Goal: Information Seeking & Learning: Learn about a topic

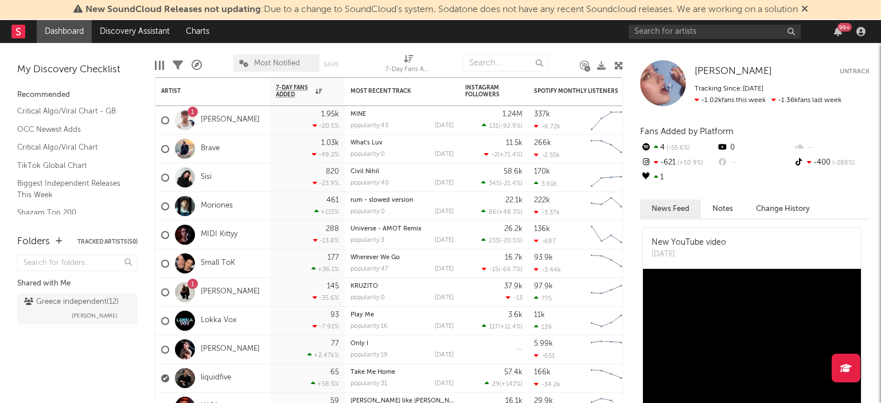
click at [808, 7] on icon at bounding box center [804, 8] width 7 height 9
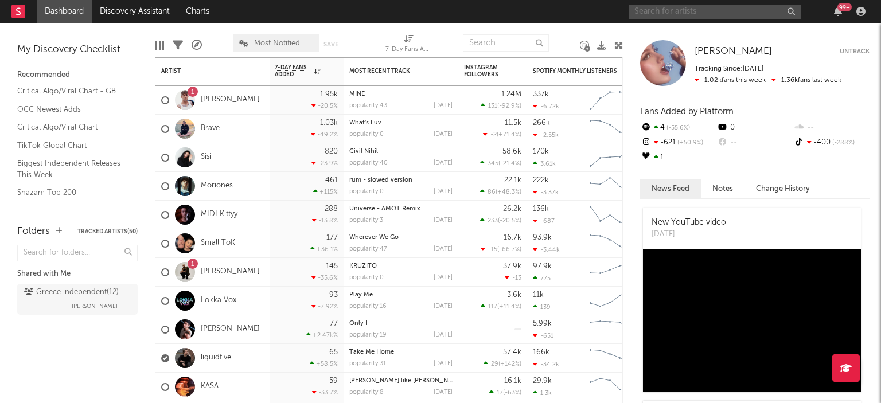
click at [689, 9] on input "text" at bounding box center [714, 12] width 172 height 14
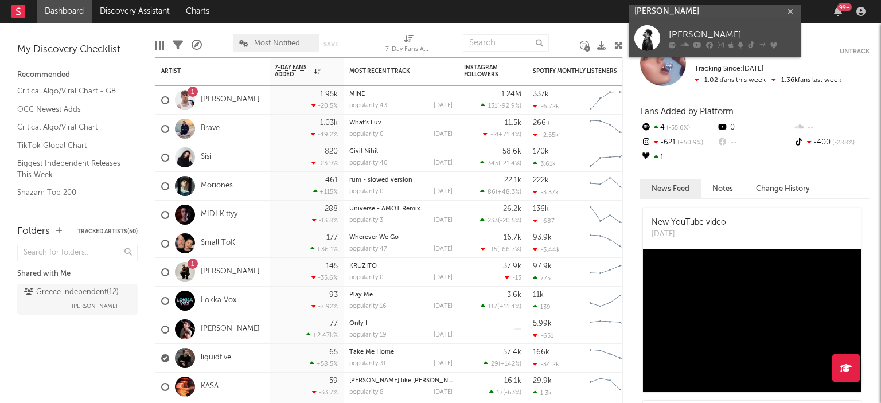
type input "[PERSON_NAME]"
click at [693, 45] on icon at bounding box center [697, 44] width 8 height 7
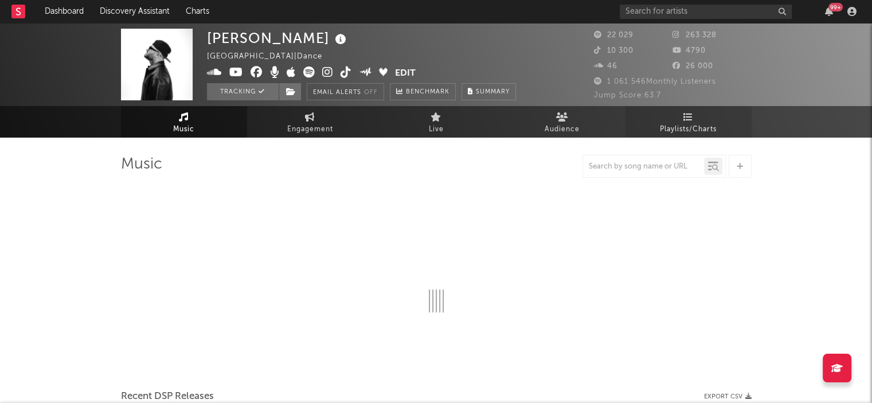
click at [688, 118] on icon at bounding box center [688, 116] width 10 height 9
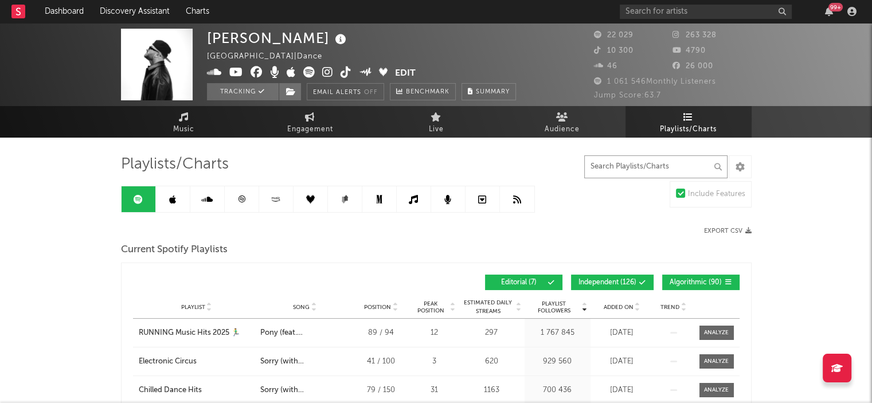
click at [626, 163] on input "text" at bounding box center [655, 166] width 143 height 23
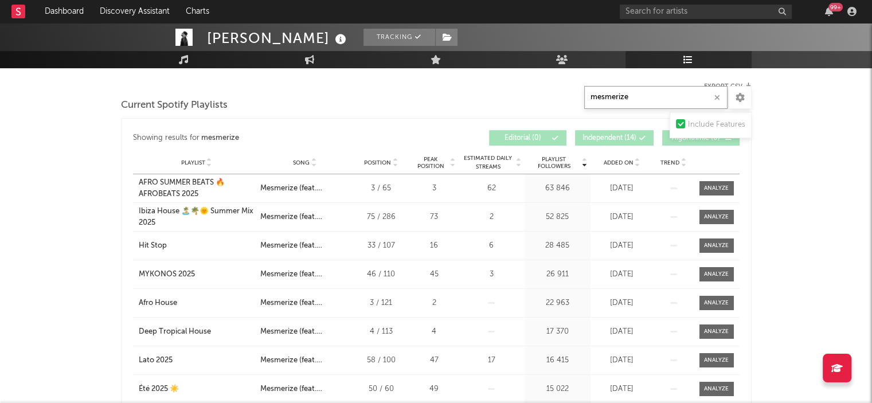
scroll to position [146, 0]
type input "mesmerize"
drag, startPoint x: 550, startPoint y: 186, endPoint x: 571, endPoint y: 191, distance: 21.3
click at [571, 191] on div "63 846" at bounding box center [558, 187] width 60 height 11
click at [571, 190] on div "63 846" at bounding box center [558, 187] width 60 height 11
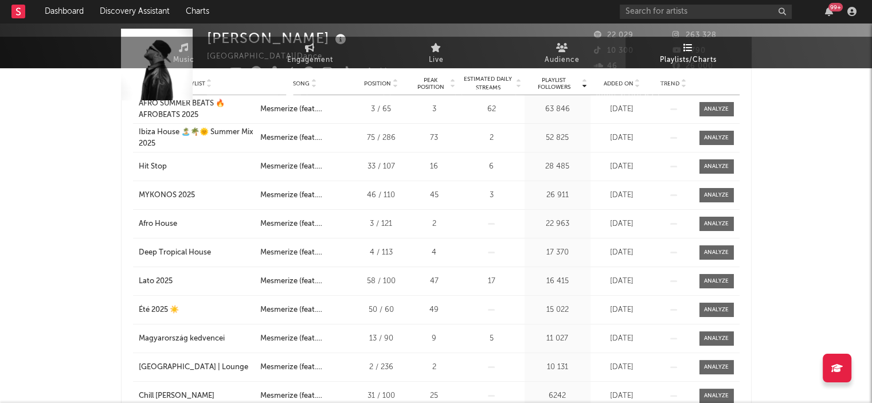
scroll to position [0, 0]
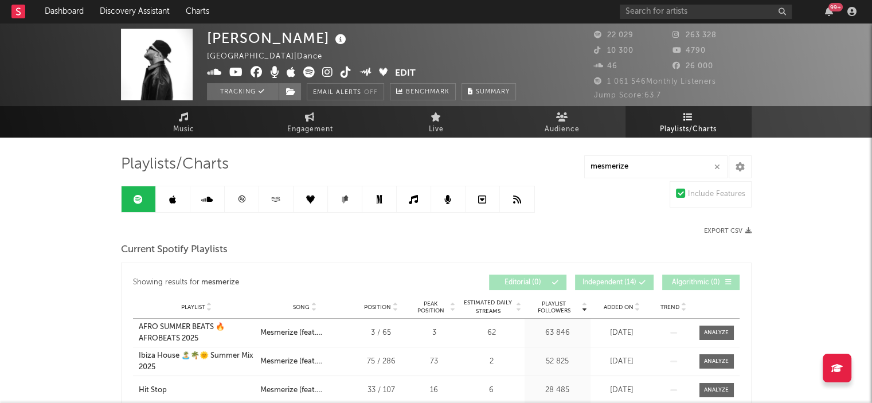
click at [175, 195] on icon at bounding box center [172, 199] width 7 height 9
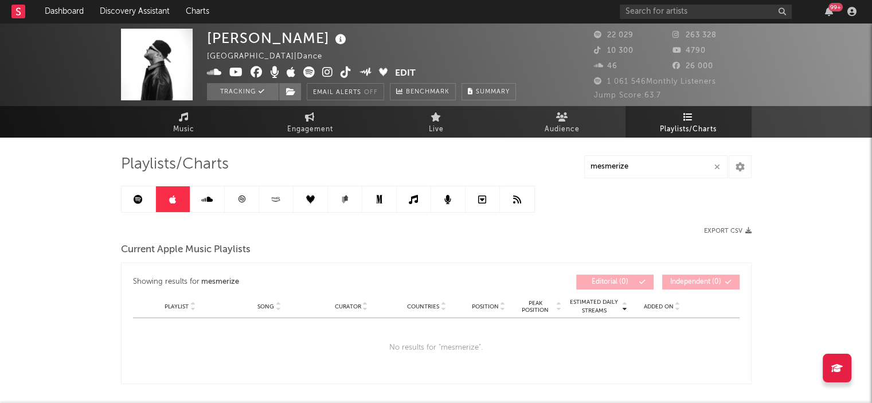
click at [214, 201] on link at bounding box center [207, 199] width 34 height 26
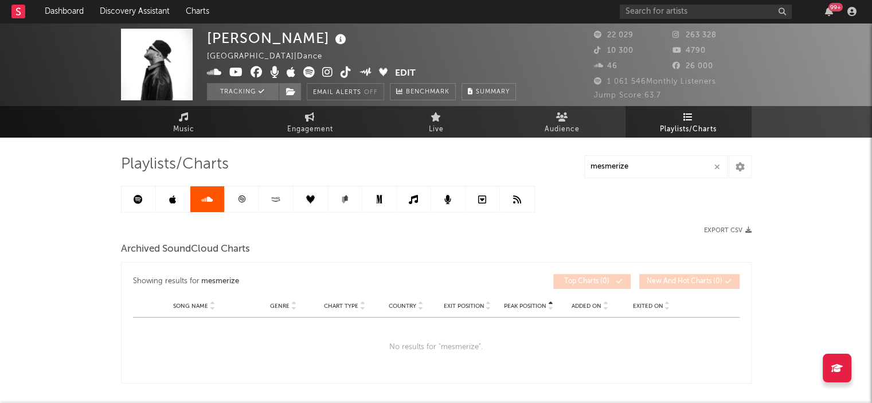
click at [248, 196] on link at bounding box center [242, 199] width 34 height 26
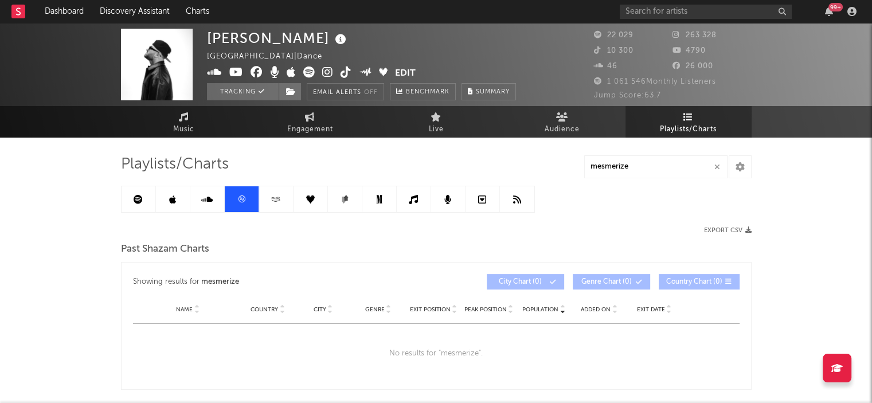
click at [287, 197] on link at bounding box center [276, 199] width 34 height 26
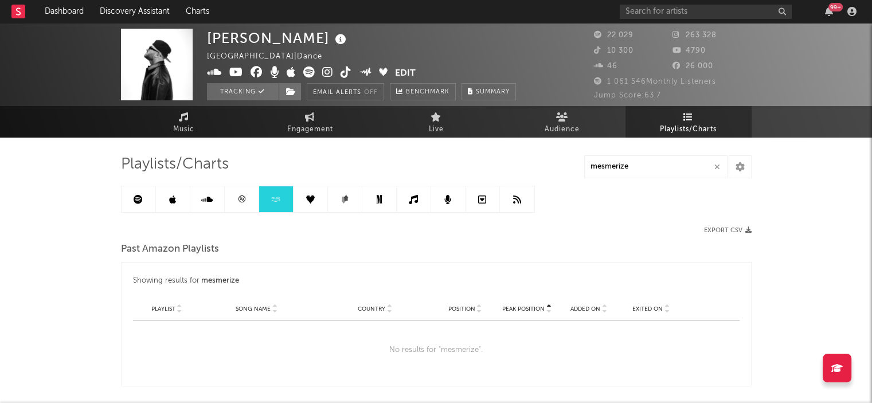
click at [310, 197] on icon at bounding box center [310, 199] width 9 height 9
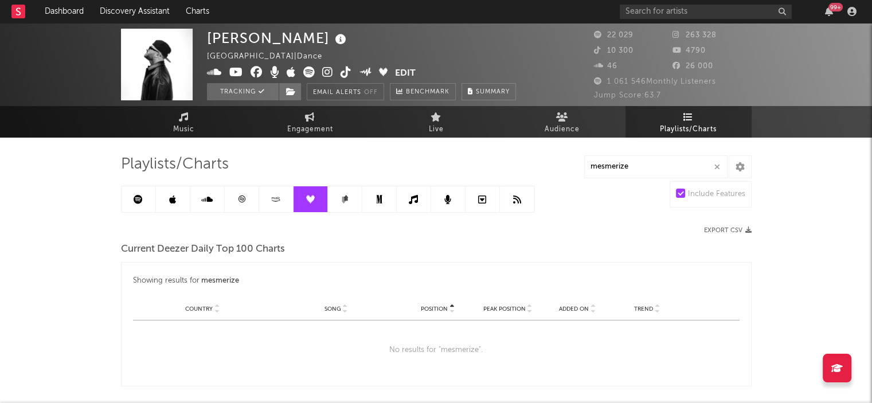
click at [341, 197] on icon at bounding box center [345, 199] width 9 height 9
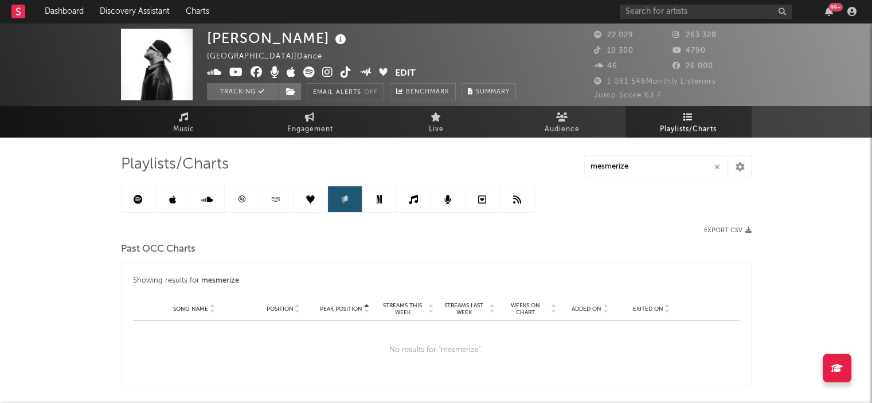
click at [375, 200] on icon at bounding box center [379, 199] width 9 height 9
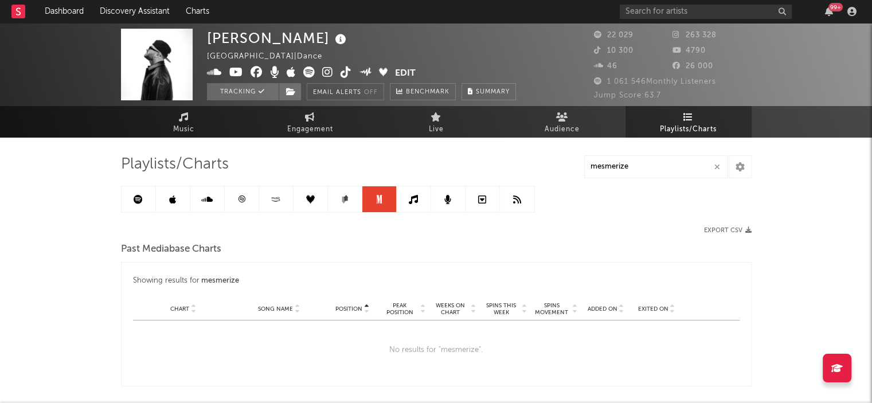
click at [415, 199] on icon at bounding box center [413, 199] width 9 height 9
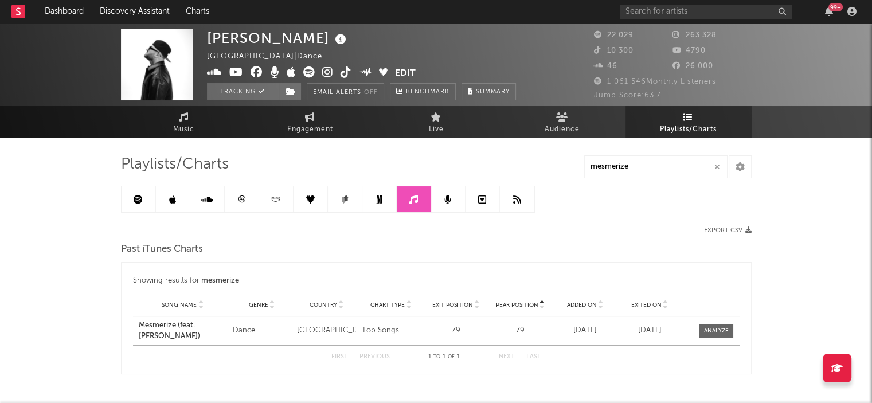
click at [452, 197] on link at bounding box center [448, 199] width 34 height 26
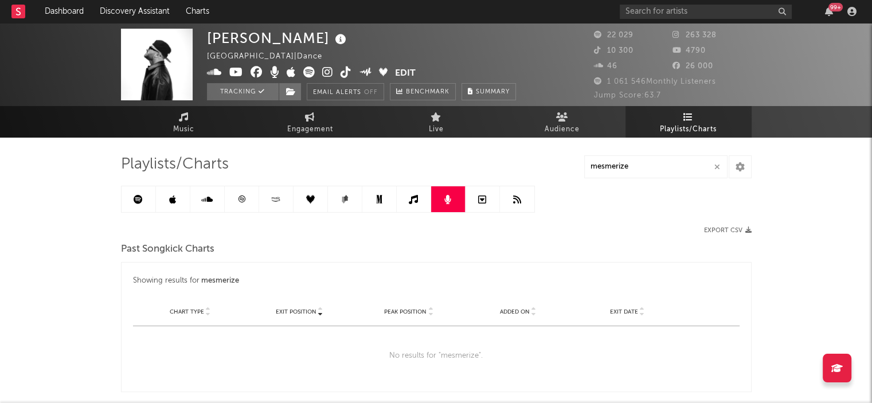
click at [476, 197] on link at bounding box center [483, 199] width 34 height 26
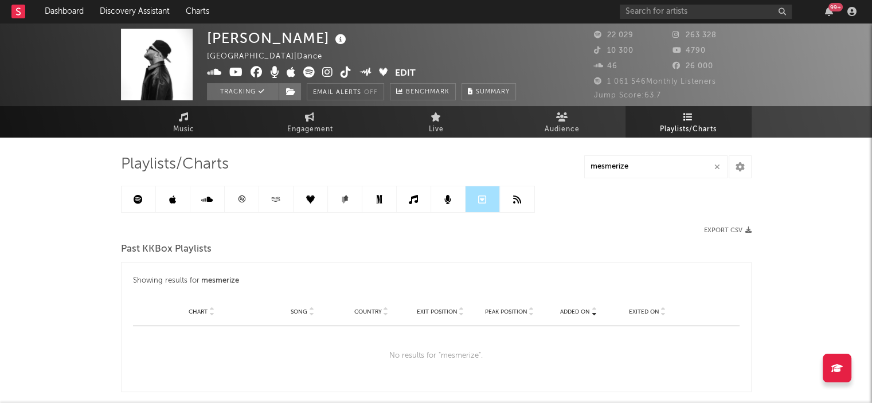
click at [530, 198] on link at bounding box center [517, 199] width 34 height 26
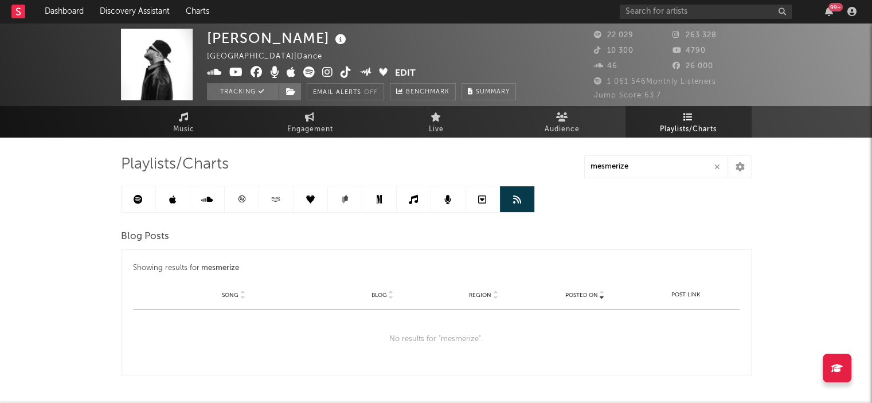
scroll to position [41, 0]
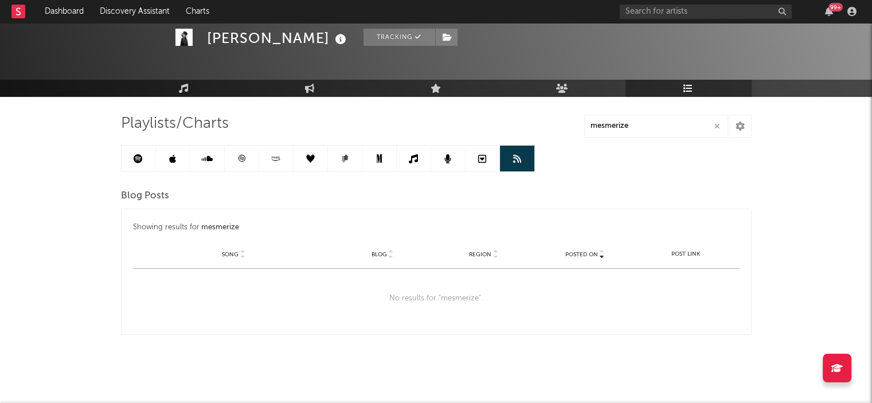
click at [129, 158] on link at bounding box center [139, 159] width 34 height 26
